Goal: Task Accomplishment & Management: Manage account settings

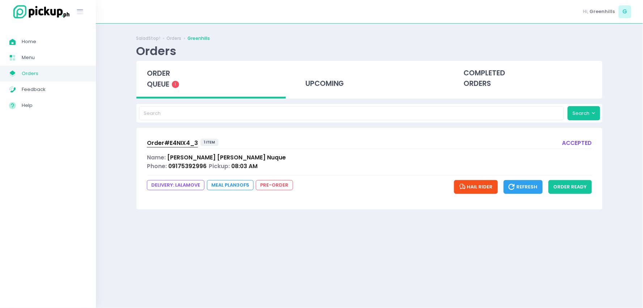
click at [181, 144] on span "Order# E4NIX4_3" at bounding box center [172, 143] width 51 height 8
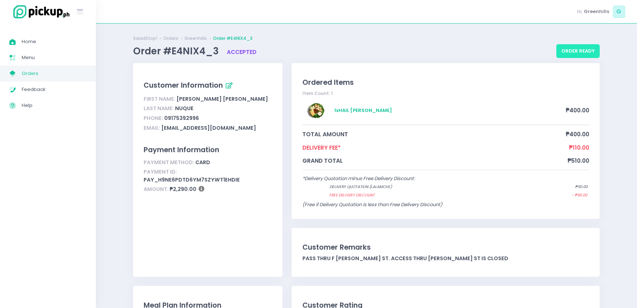
click at [587, 52] on button "order ready" at bounding box center [578, 51] width 43 height 14
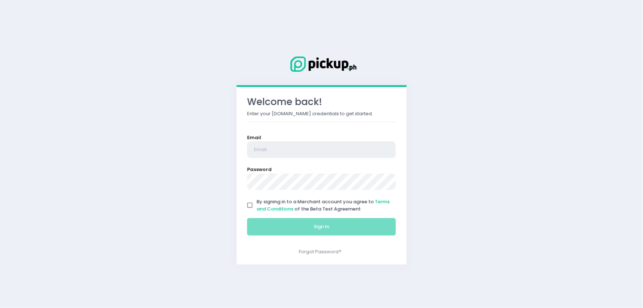
type input "[EMAIL_ADDRESS][DOMAIN_NAME]"
click at [250, 205] on input "By signing in to a Merchant account you agree to Terms and Conditions of the Be…" at bounding box center [250, 205] width 14 height 14
checkbox input "true"
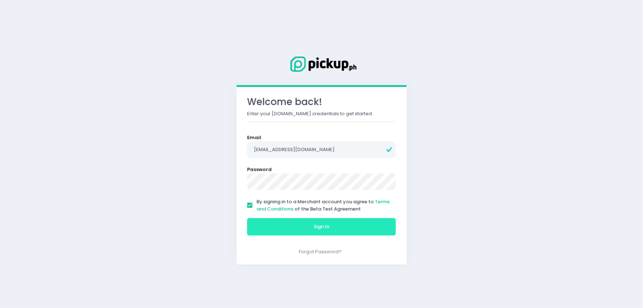
click at [272, 229] on button "Sign In" at bounding box center [321, 226] width 149 height 17
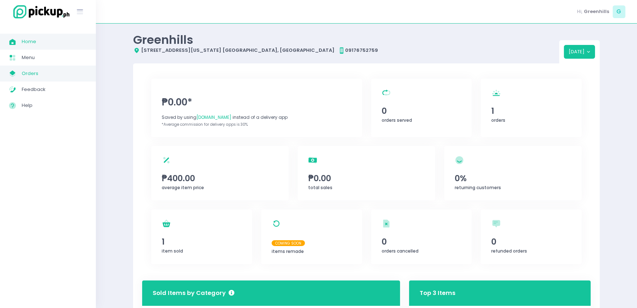
click at [33, 73] on span "Orders" at bounding box center [54, 73] width 65 height 9
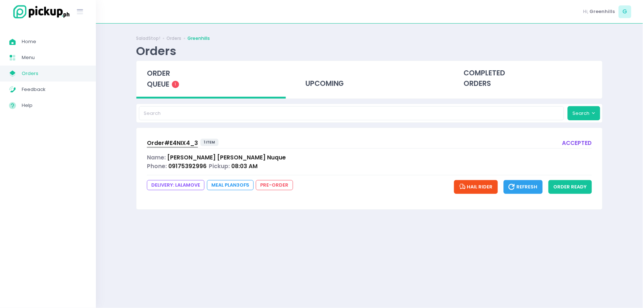
click at [189, 145] on span "Order# E4NIX4_3" at bounding box center [172, 143] width 51 height 8
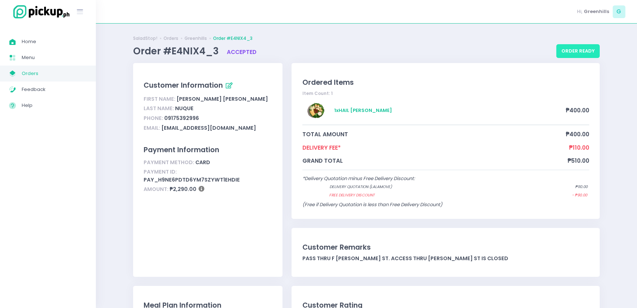
click at [570, 50] on button "order ready" at bounding box center [578, 51] width 43 height 14
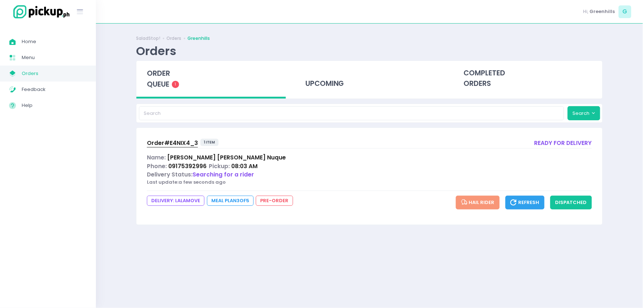
click at [176, 142] on span "Order# E4NIX4_3" at bounding box center [172, 143] width 51 height 8
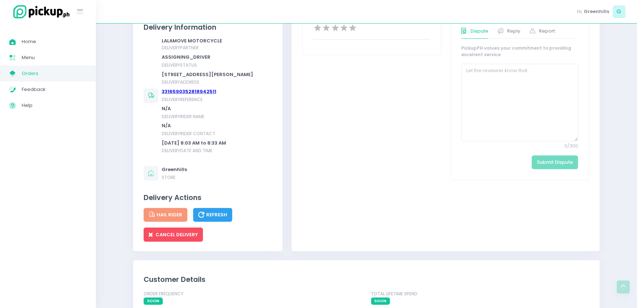
scroll to position [402, 0]
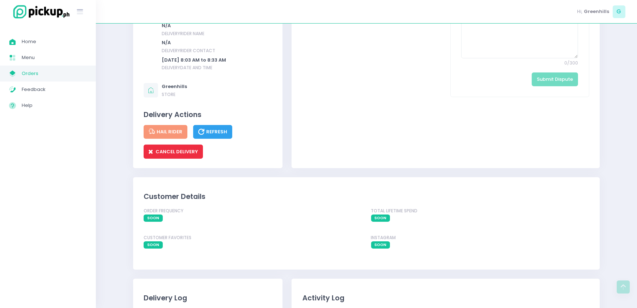
click at [172, 155] on span "CANCEL DELIVERY" at bounding box center [173, 151] width 49 height 7
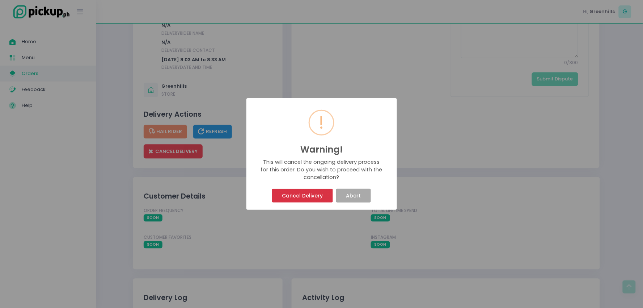
click at [308, 194] on button "Cancel Delivery" at bounding box center [302, 196] width 61 height 14
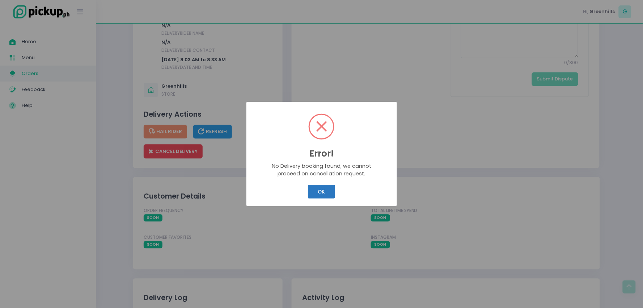
click at [326, 193] on button "OK" at bounding box center [321, 192] width 27 height 14
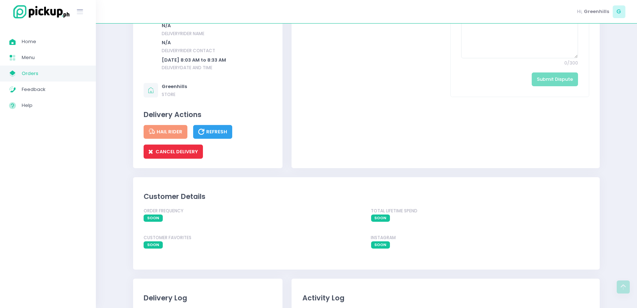
click at [178, 155] on span "CANCEL DELIVERY" at bounding box center [173, 151] width 49 height 7
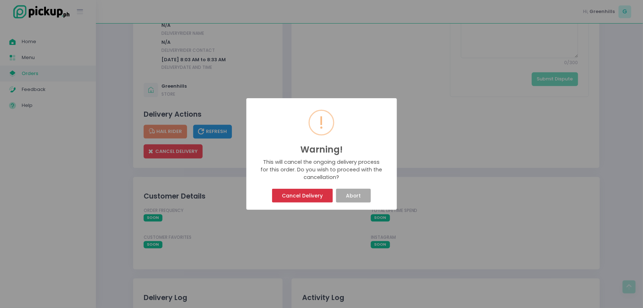
click at [304, 199] on button "Cancel Delivery" at bounding box center [302, 196] width 61 height 14
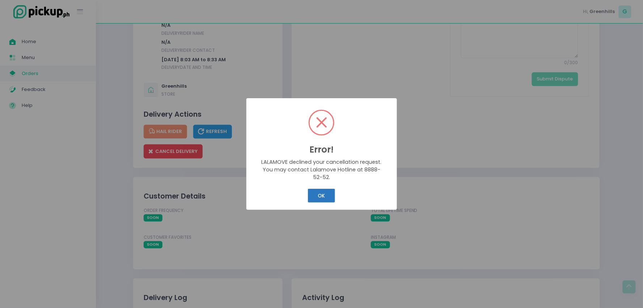
click at [323, 200] on button "OK" at bounding box center [321, 196] width 27 height 14
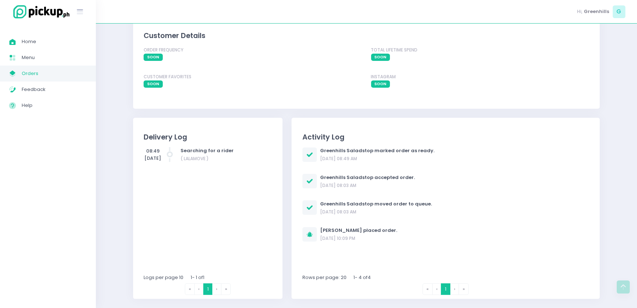
scroll to position [483, 0]
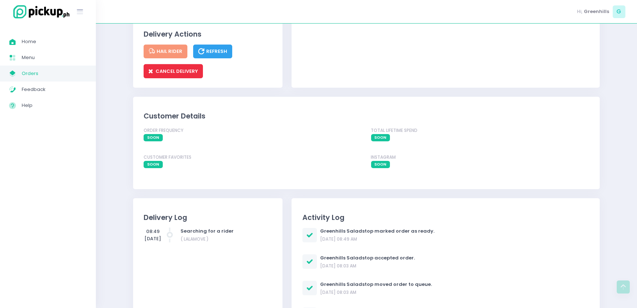
click at [166, 75] on span "CANCEL DELIVERY" at bounding box center [173, 71] width 49 height 7
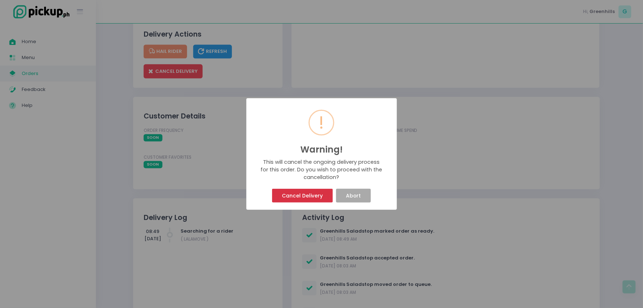
click at [285, 197] on button "Cancel Delivery" at bounding box center [302, 196] width 61 height 14
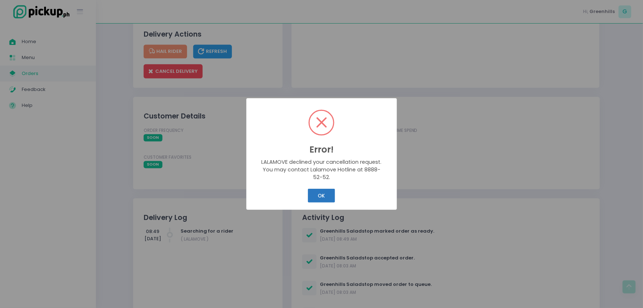
click at [326, 198] on button "OK" at bounding box center [321, 196] width 27 height 14
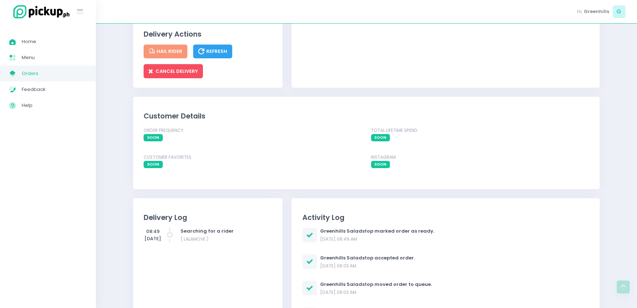
click at [26, 73] on span "Orders" at bounding box center [54, 73] width 65 height 9
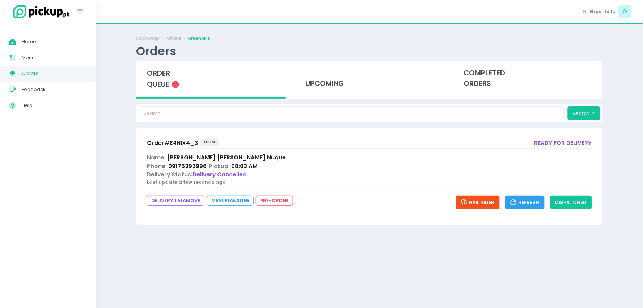
click at [178, 146] on span "Order# E4NIX4_3" at bounding box center [172, 143] width 51 height 8
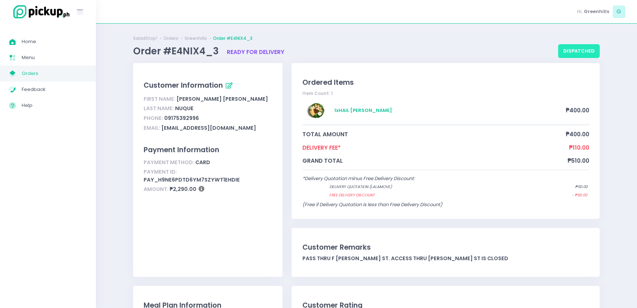
click at [578, 48] on button "dispatched" at bounding box center [580, 51] width 42 height 14
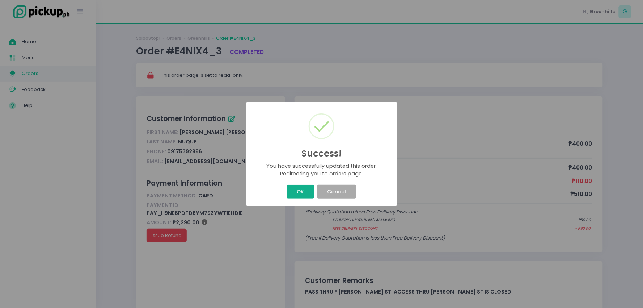
click at [298, 189] on button "OK" at bounding box center [300, 192] width 27 height 14
